Goal: Find specific page/section: Find specific page/section

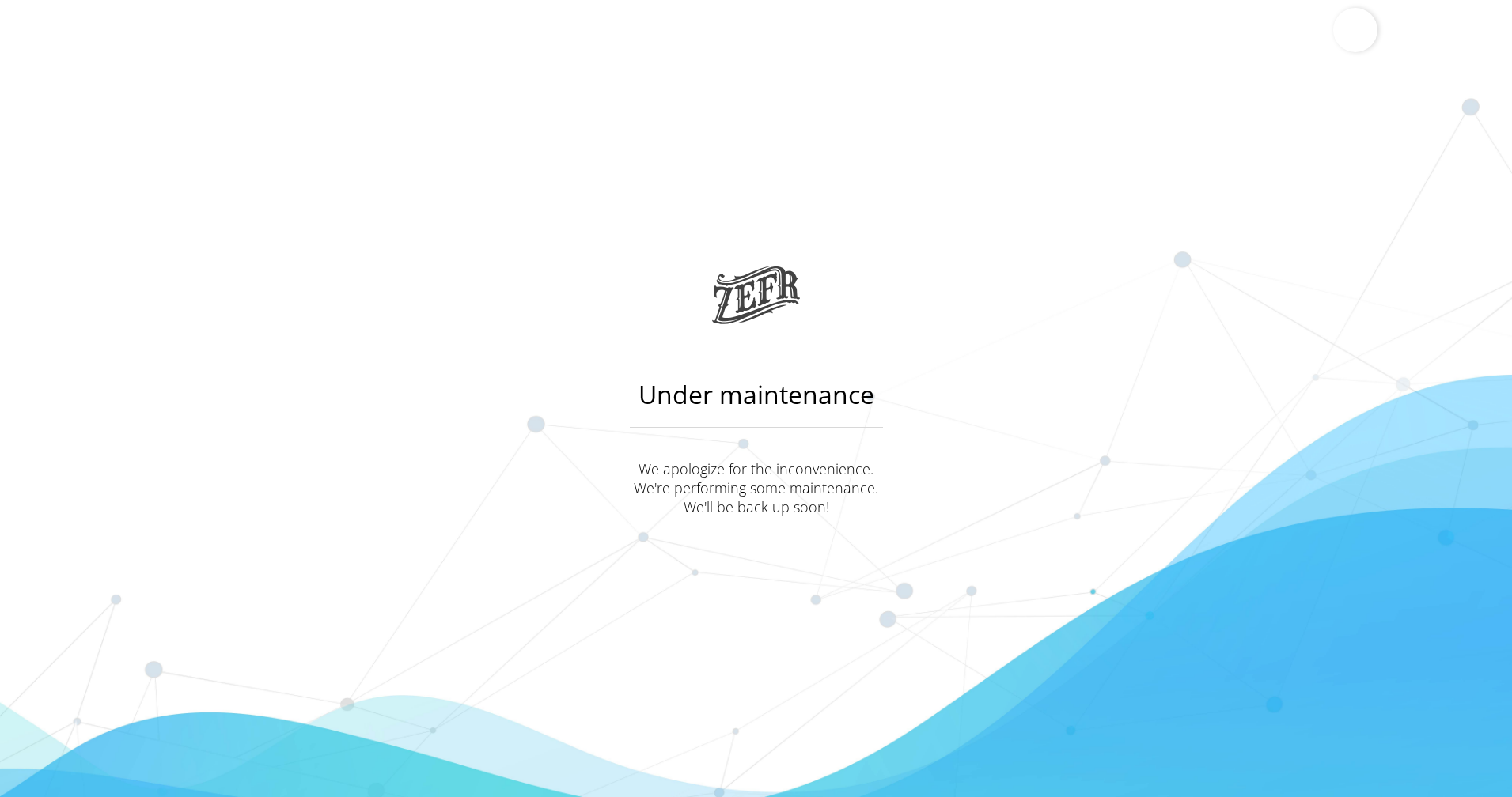
click at [803, 466] on p "We apologize for the inconvenience. We're performing some maintenance. We'll be…" at bounding box center [756, 488] width 253 height 57
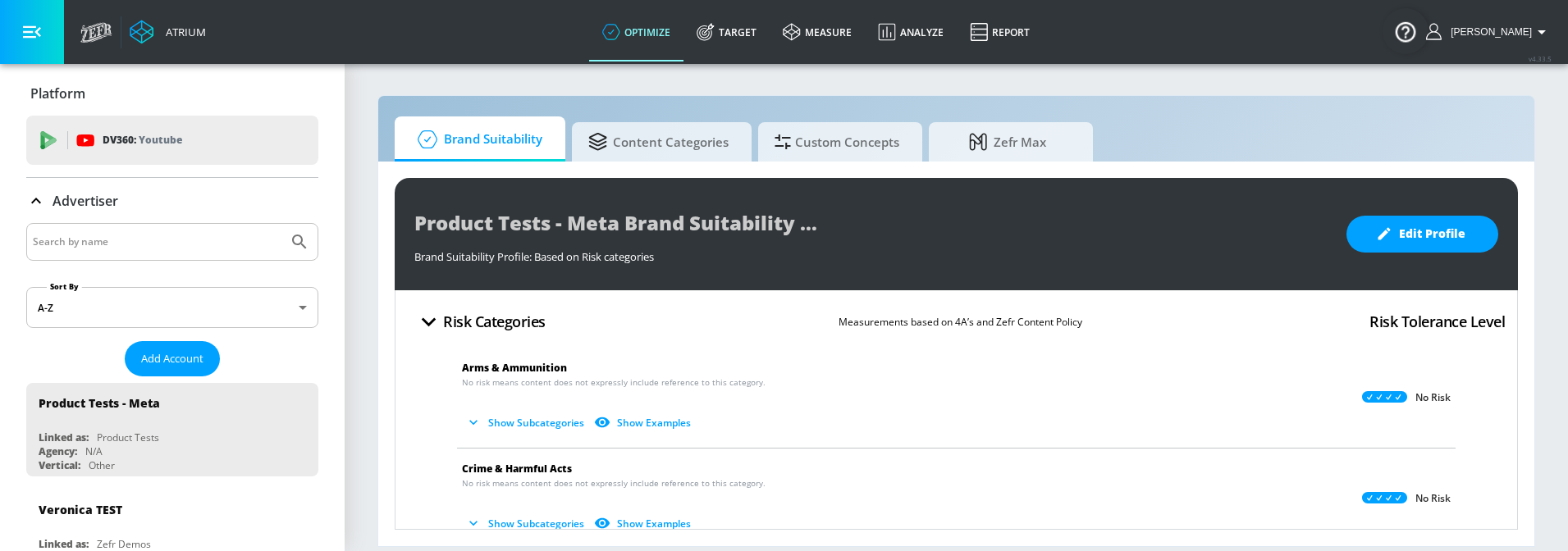
click at [109, 250] on input "Search by name" at bounding box center [157, 241] width 249 height 21
type input "lekh"
click at [290, 239] on icon "Submit Search" at bounding box center [299, 241] width 19 height 19
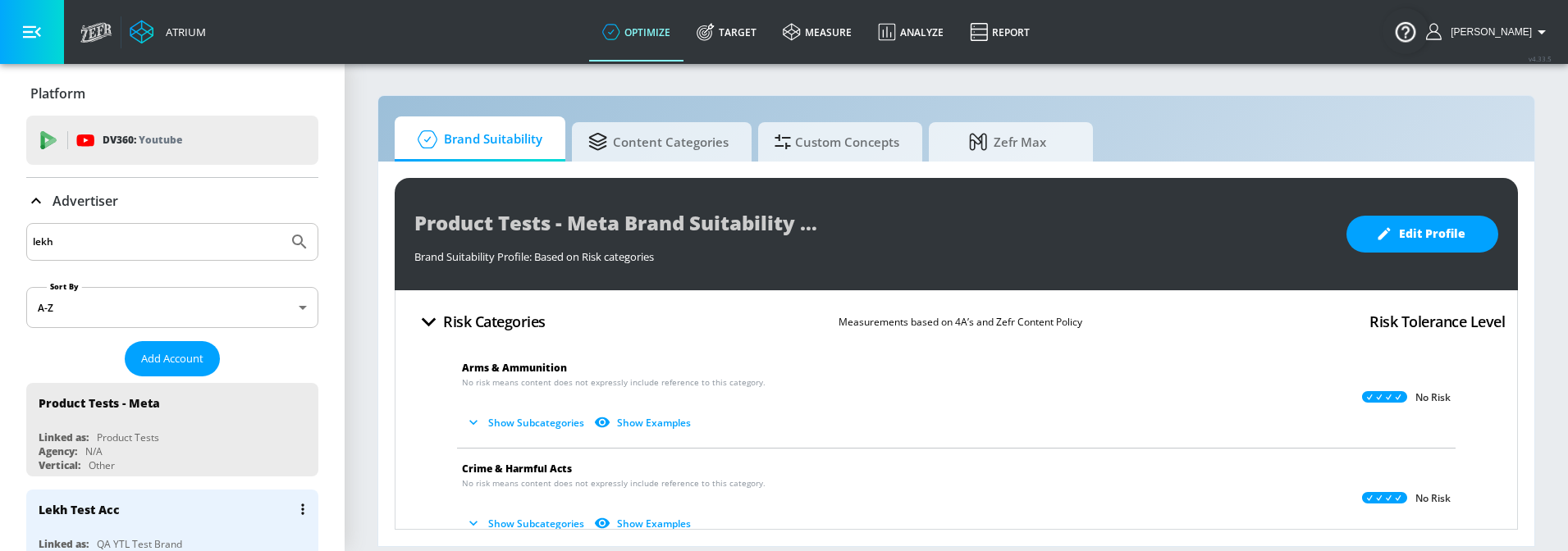
click at [150, 507] on div "Lekh Test Acc" at bounding box center [176, 509] width 276 height 39
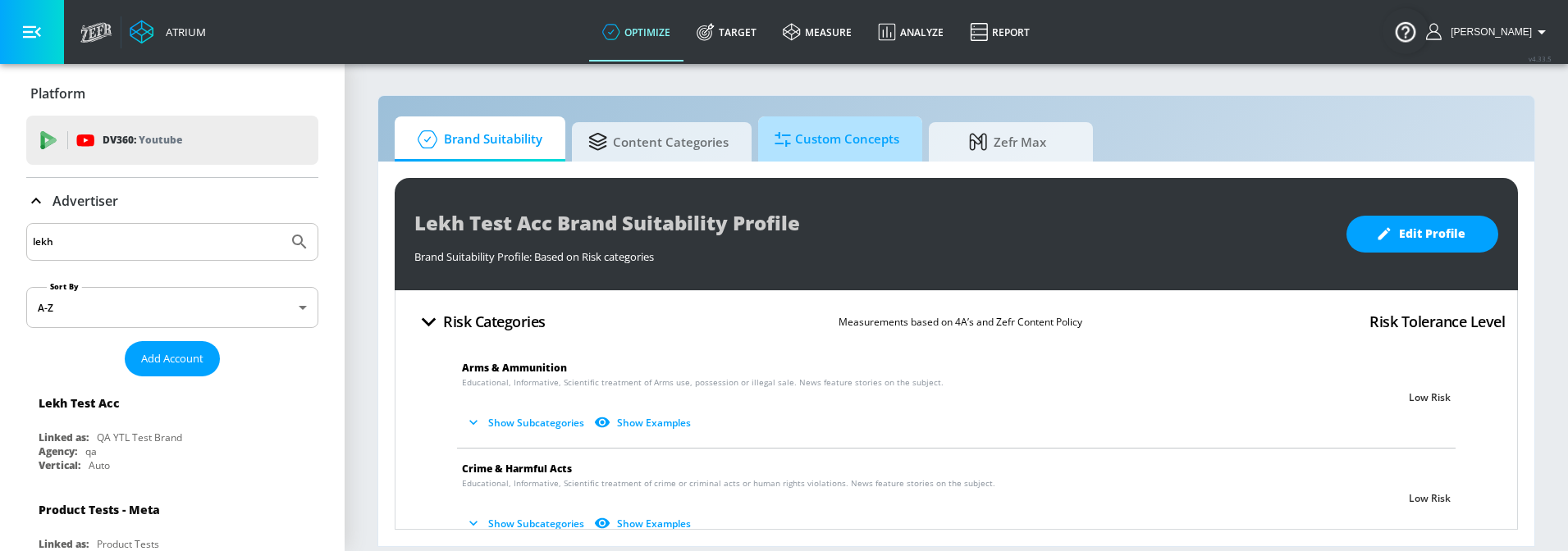
click at [880, 152] on span "Custom Concepts" at bounding box center [837, 139] width 124 height 39
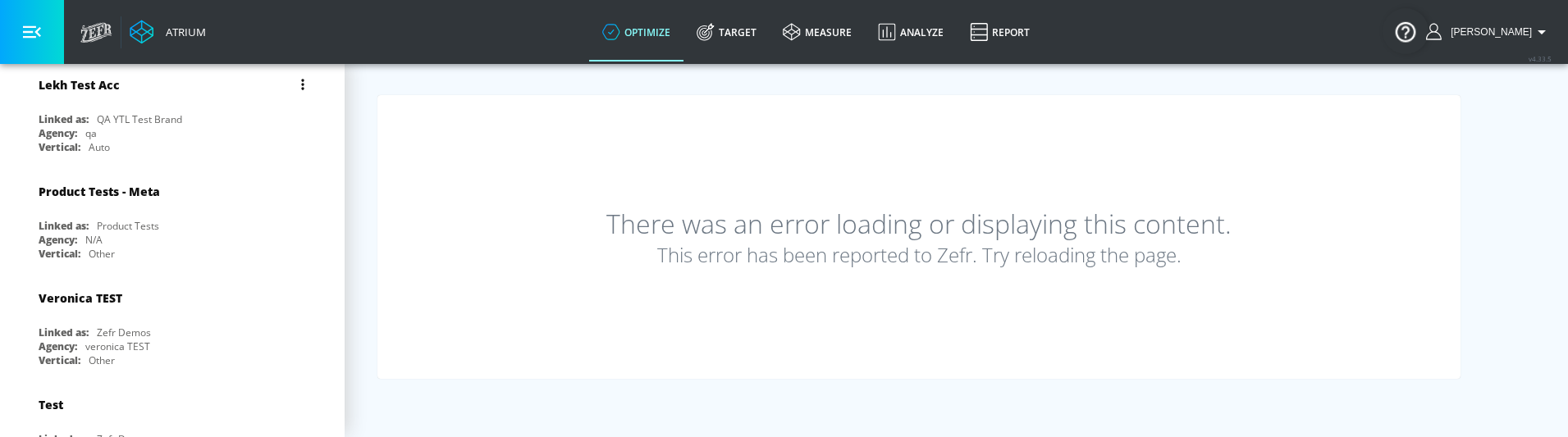
scroll to position [58, 0]
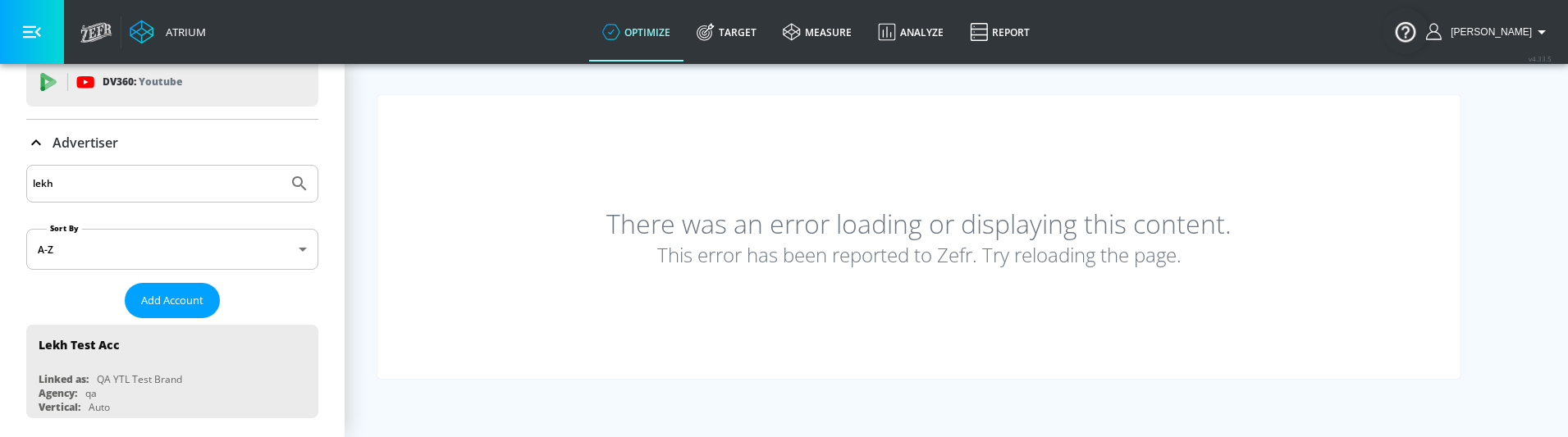
click at [724, 333] on div "There was an error loading or displaying this content. This error has been repo…" at bounding box center [918, 237] width 1083 height 284
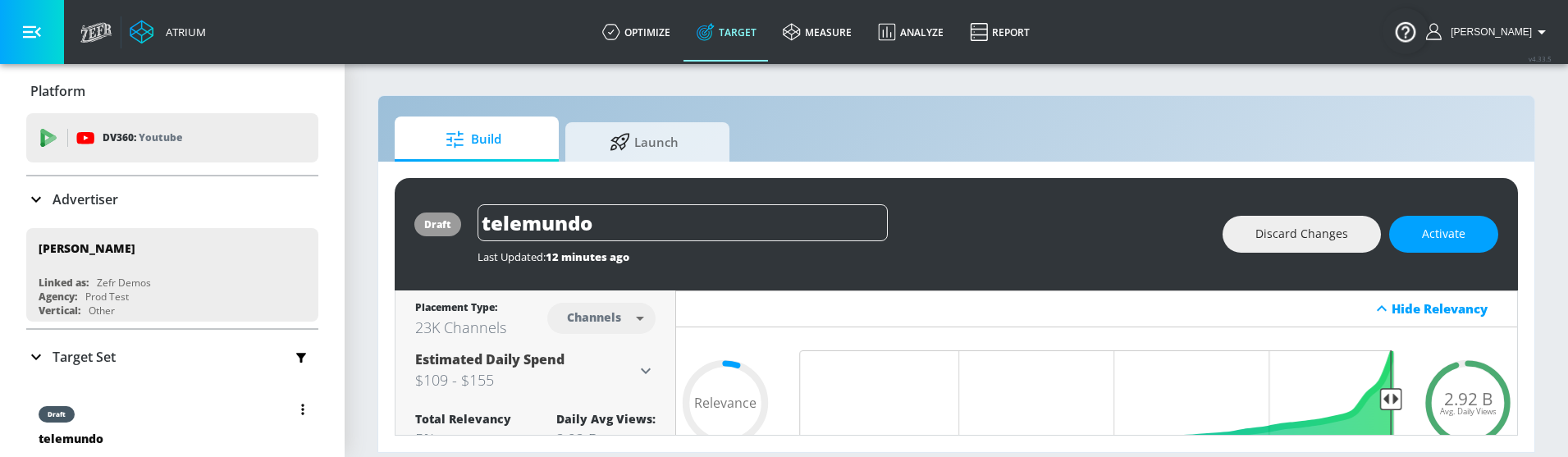
scroll to position [3, 0]
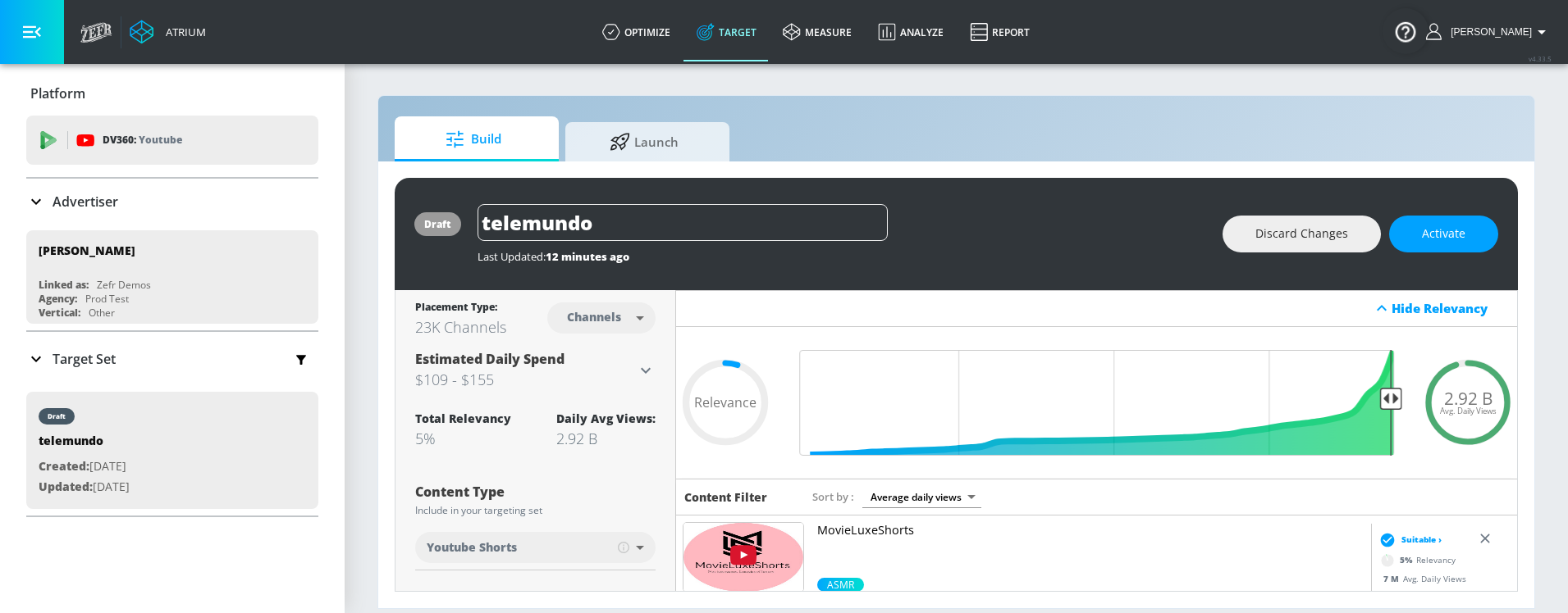
click at [72, 196] on p "Advertiser" at bounding box center [85, 201] width 66 height 18
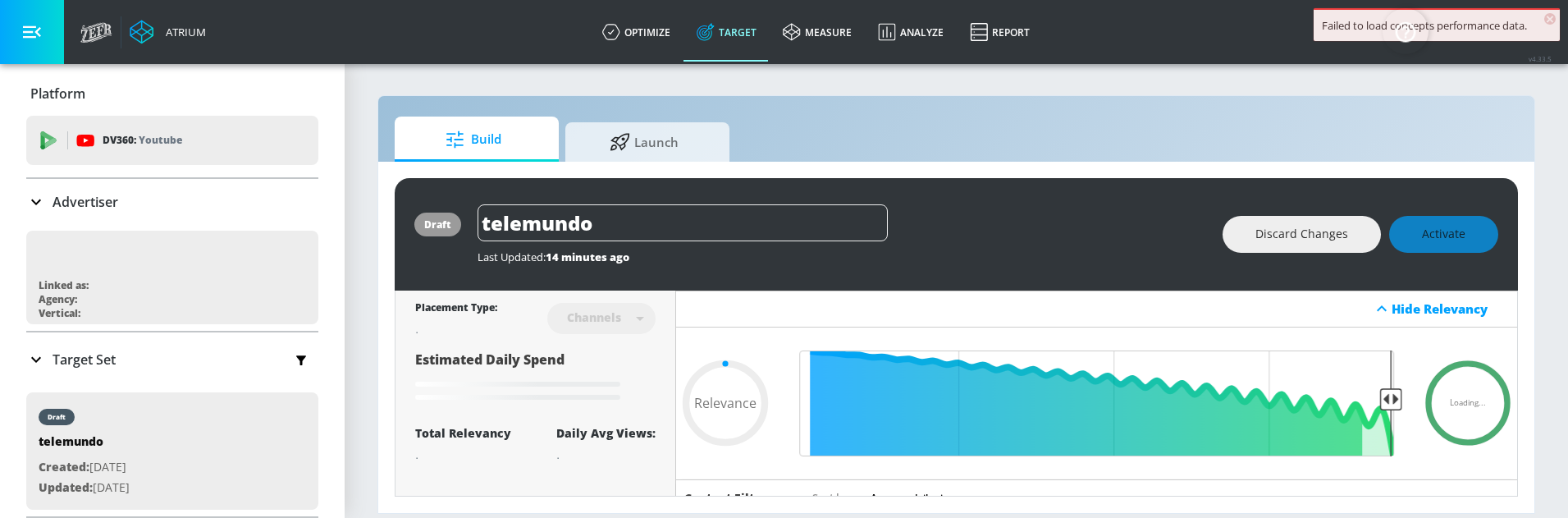
type input "0.05"
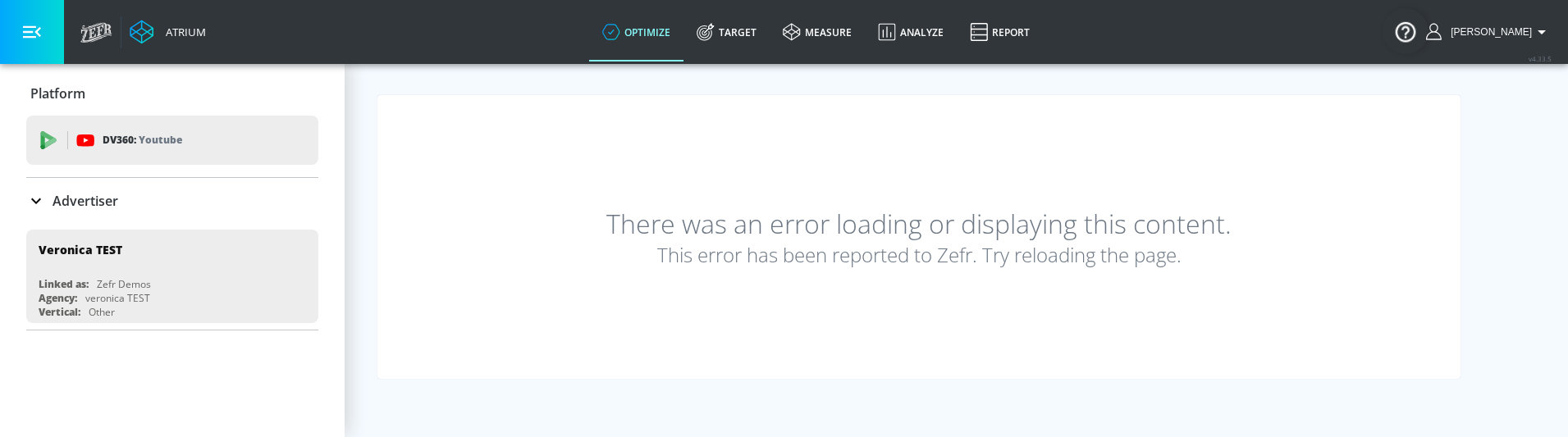
click at [678, 47] on link "optimize" at bounding box center [636, 32] width 94 height 59
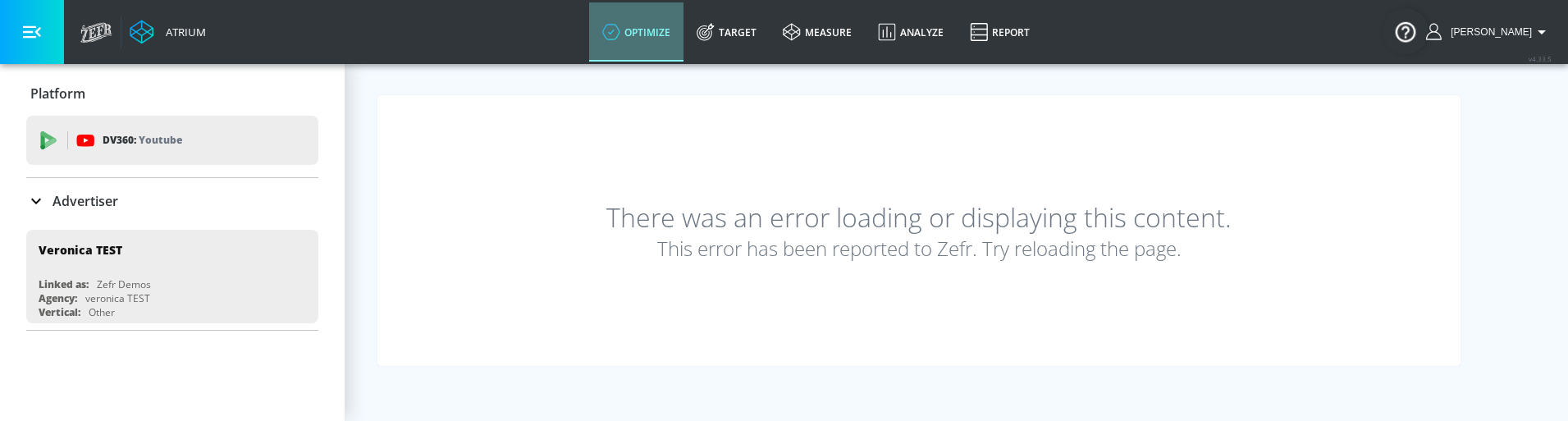
click at [660, 21] on link "optimize" at bounding box center [636, 32] width 94 height 59
click at [661, 34] on link "optimize" at bounding box center [636, 32] width 94 height 59
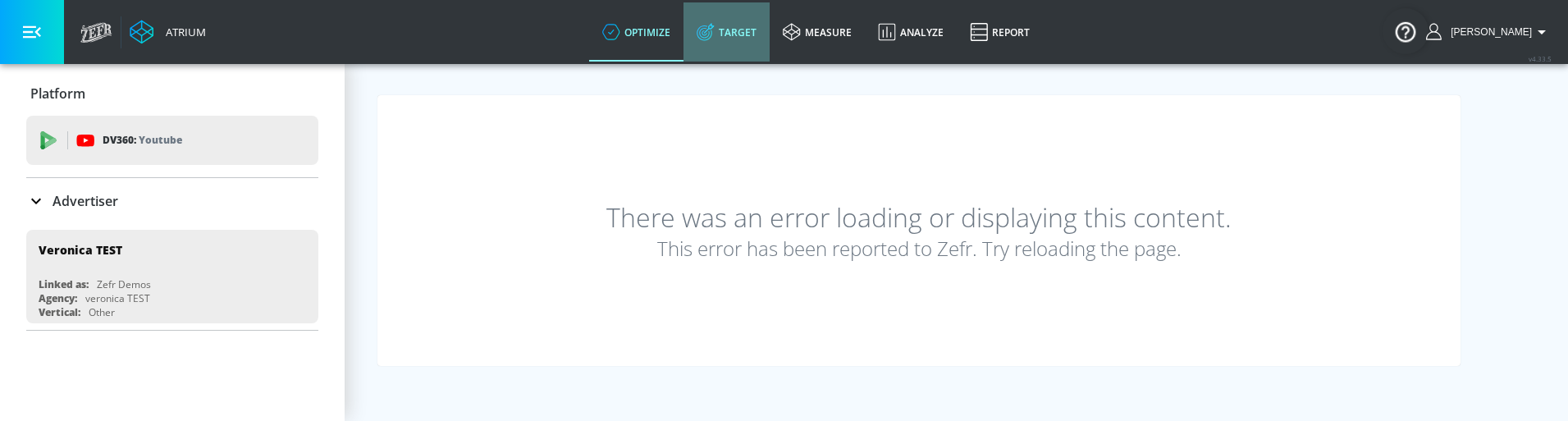
click at [738, 32] on link "Target" at bounding box center [726, 32] width 87 height 59
click at [756, 32] on link "Target" at bounding box center [726, 32] width 87 height 59
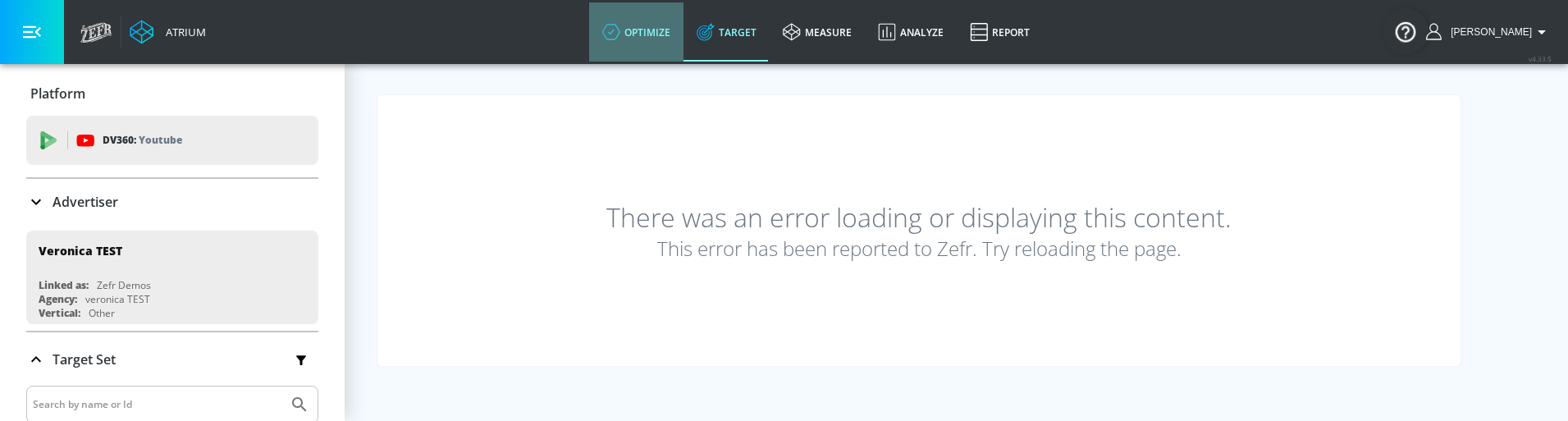
click at [620, 25] on icon at bounding box center [611, 31] width 18 height 18
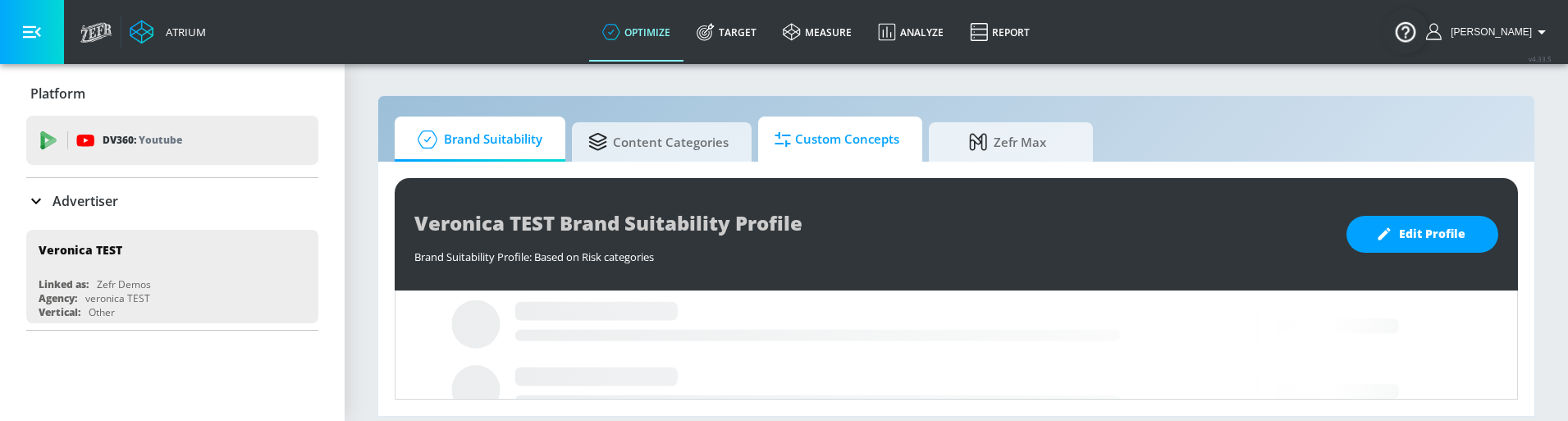
click at [890, 150] on span "Custom Concepts" at bounding box center [837, 139] width 124 height 39
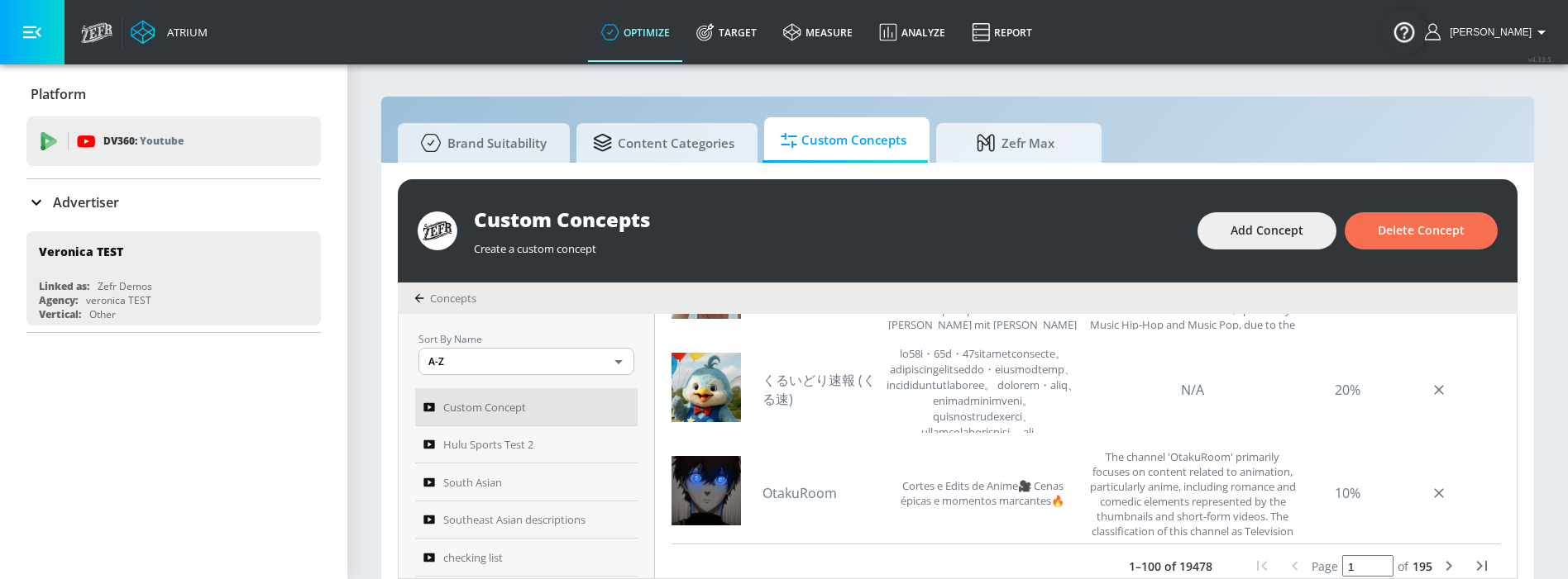
scroll to position [167, 0]
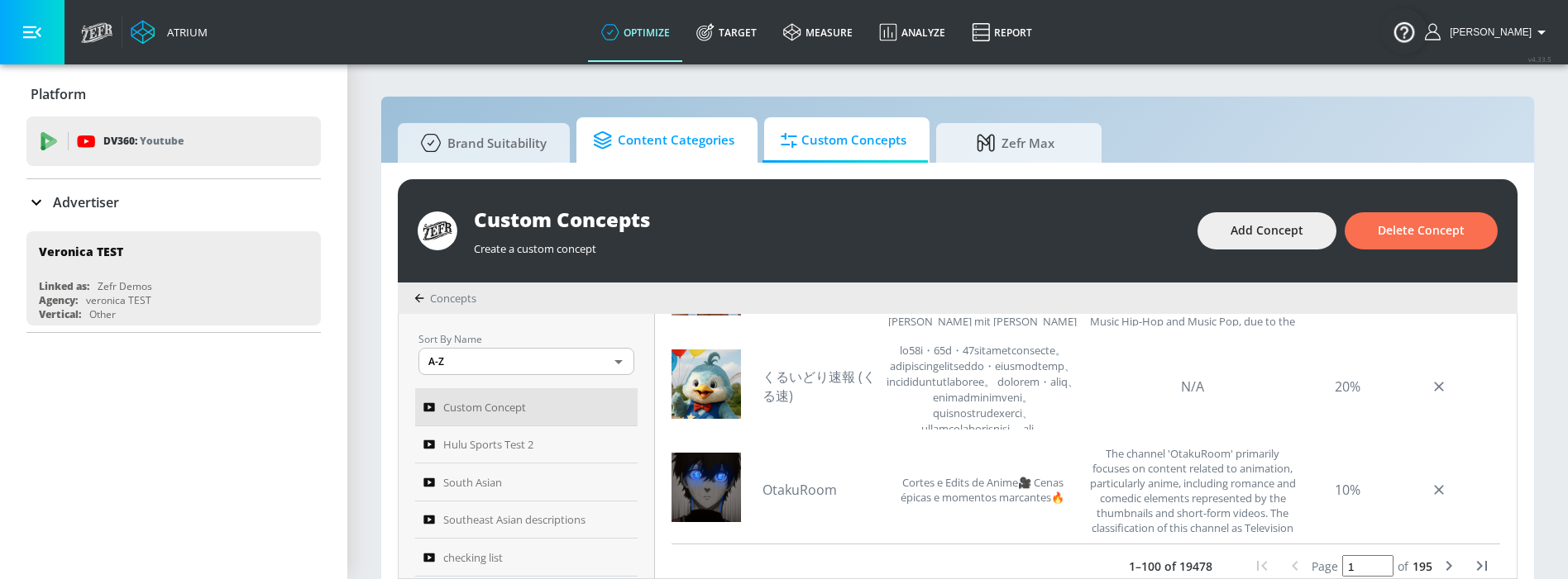
click at [676, 141] on span "Content Categories" at bounding box center [663, 141] width 141 height 40
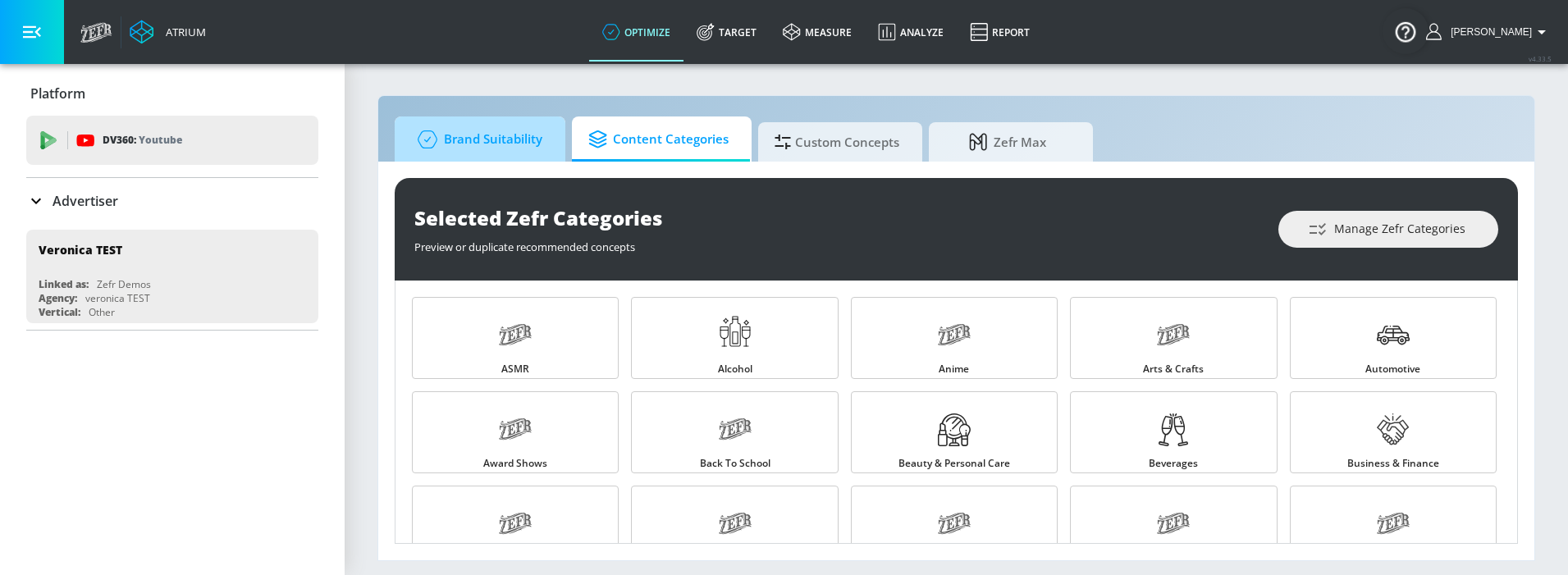
click at [500, 145] on span "Brand Suitability" at bounding box center [476, 140] width 131 height 40
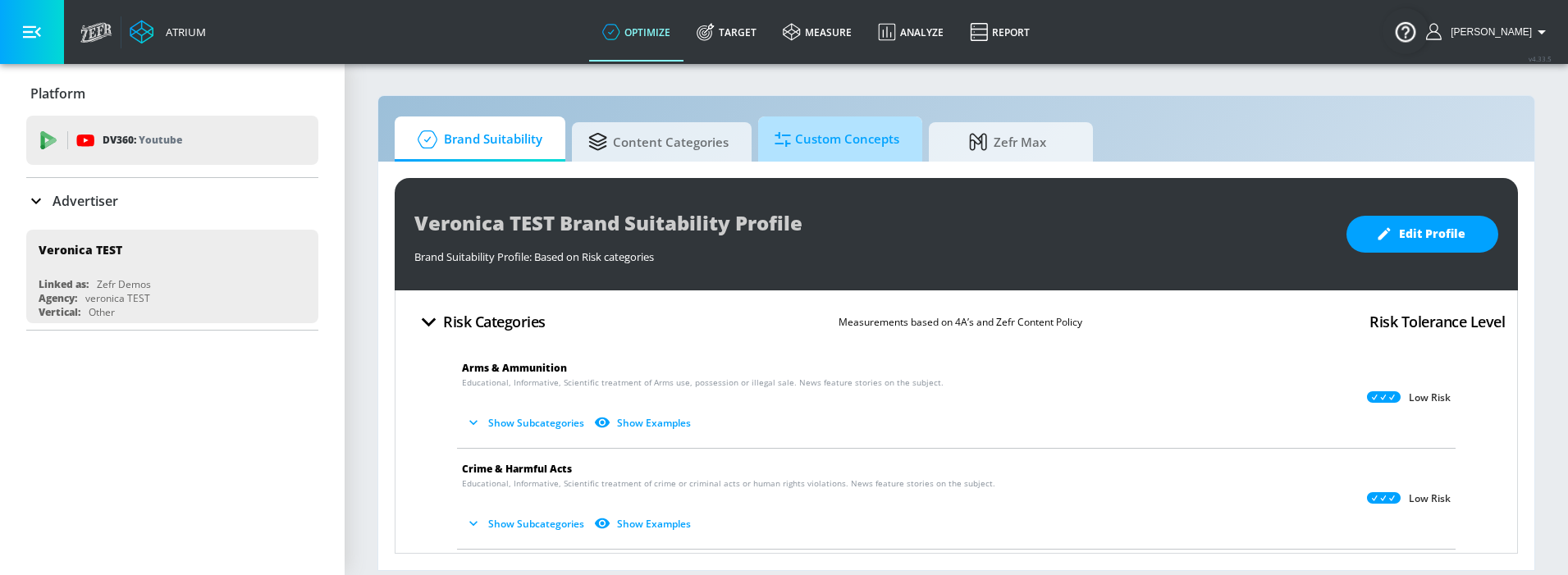
click at [831, 150] on span "Custom Concepts" at bounding box center [837, 140] width 124 height 40
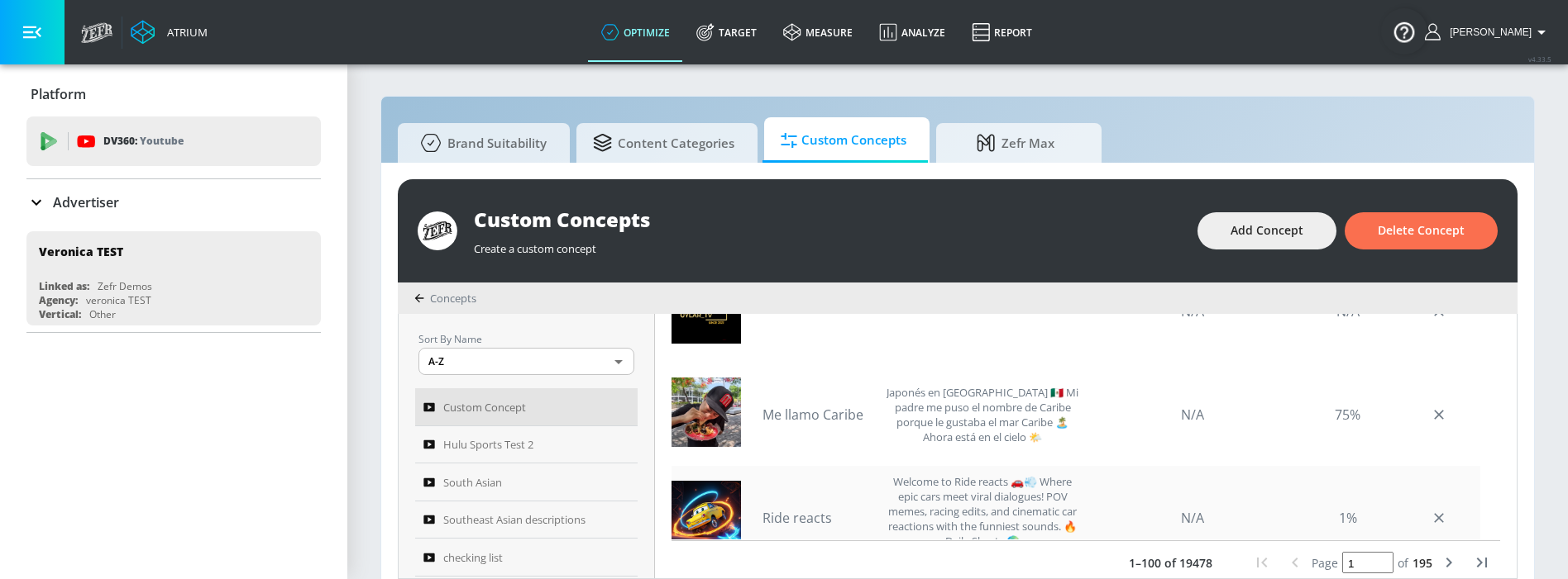
scroll to position [453, 0]
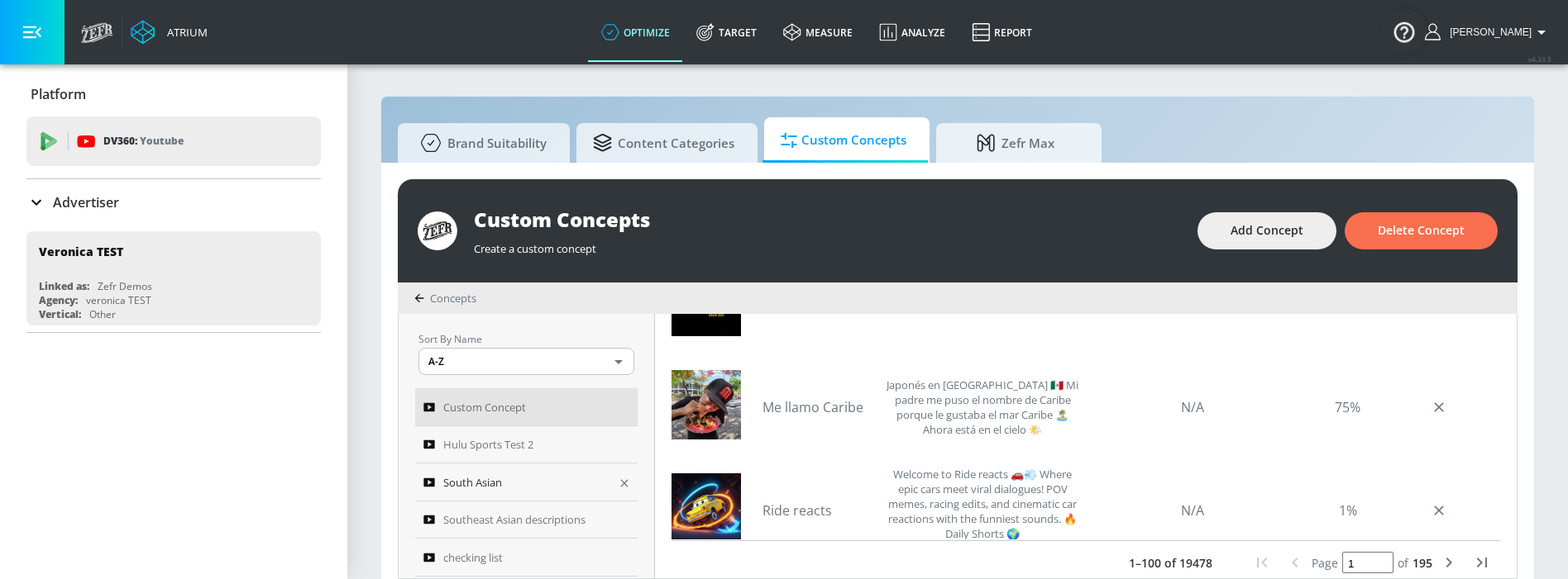
click at [510, 423] on div "South Asian" at bounding box center [515, 482] width 184 height 19
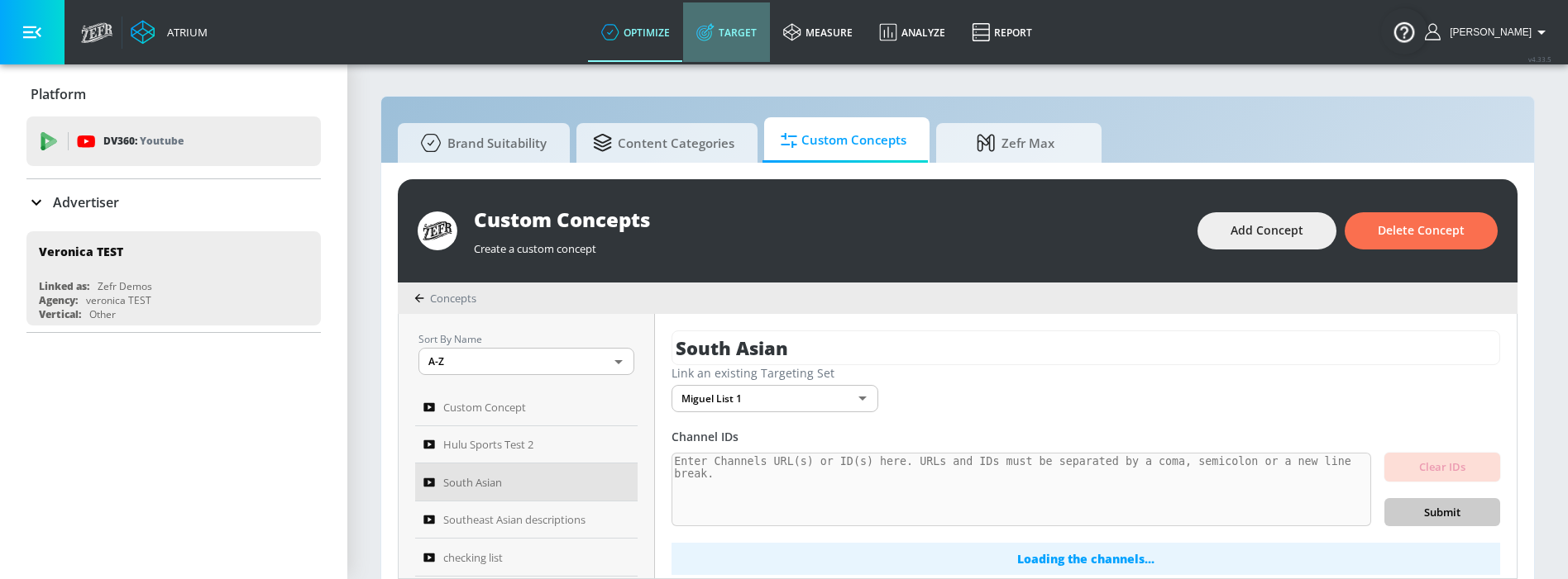
click at [749, 35] on link "Target" at bounding box center [726, 32] width 87 height 59
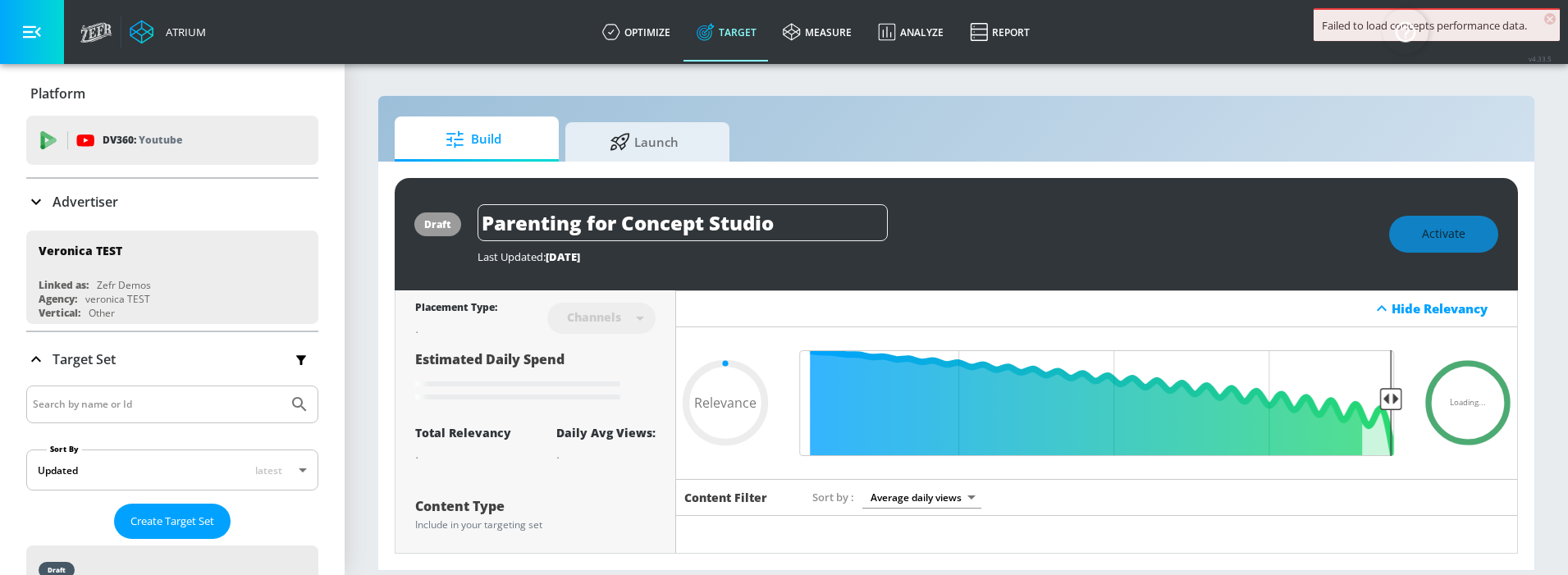
type input "0.75"
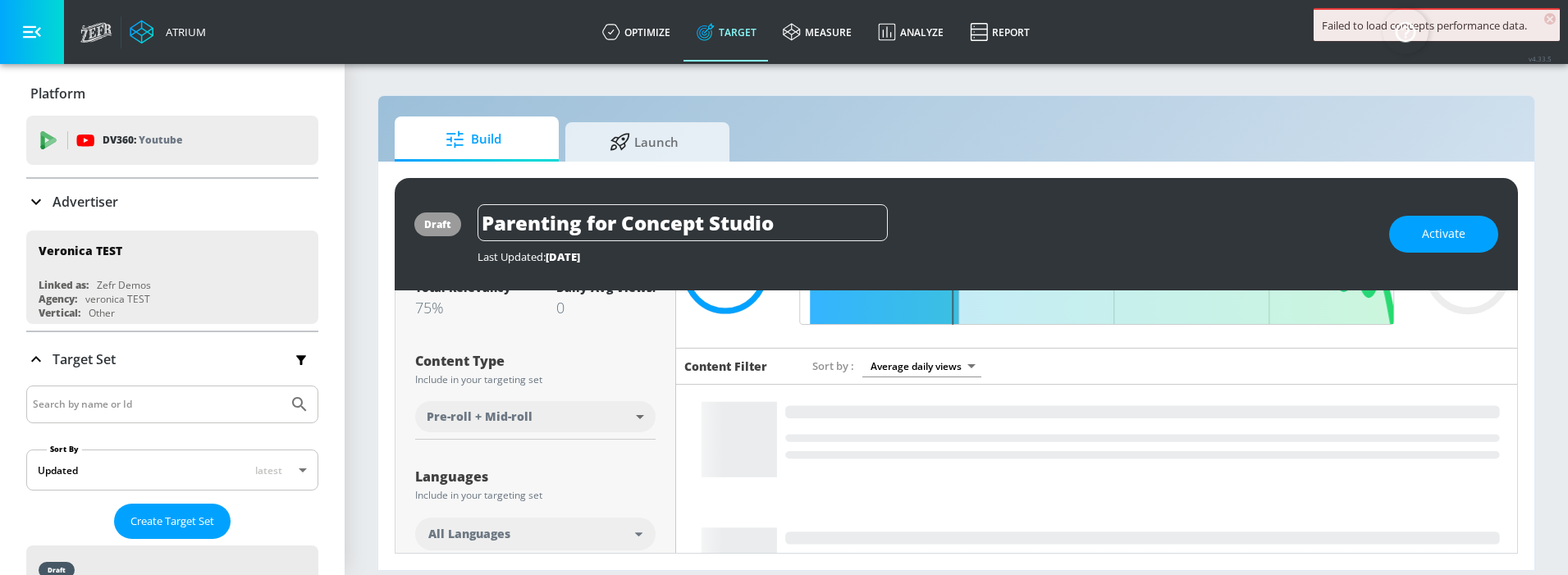
scroll to position [150, 0]
